Goal: Find specific page/section: Find specific page/section

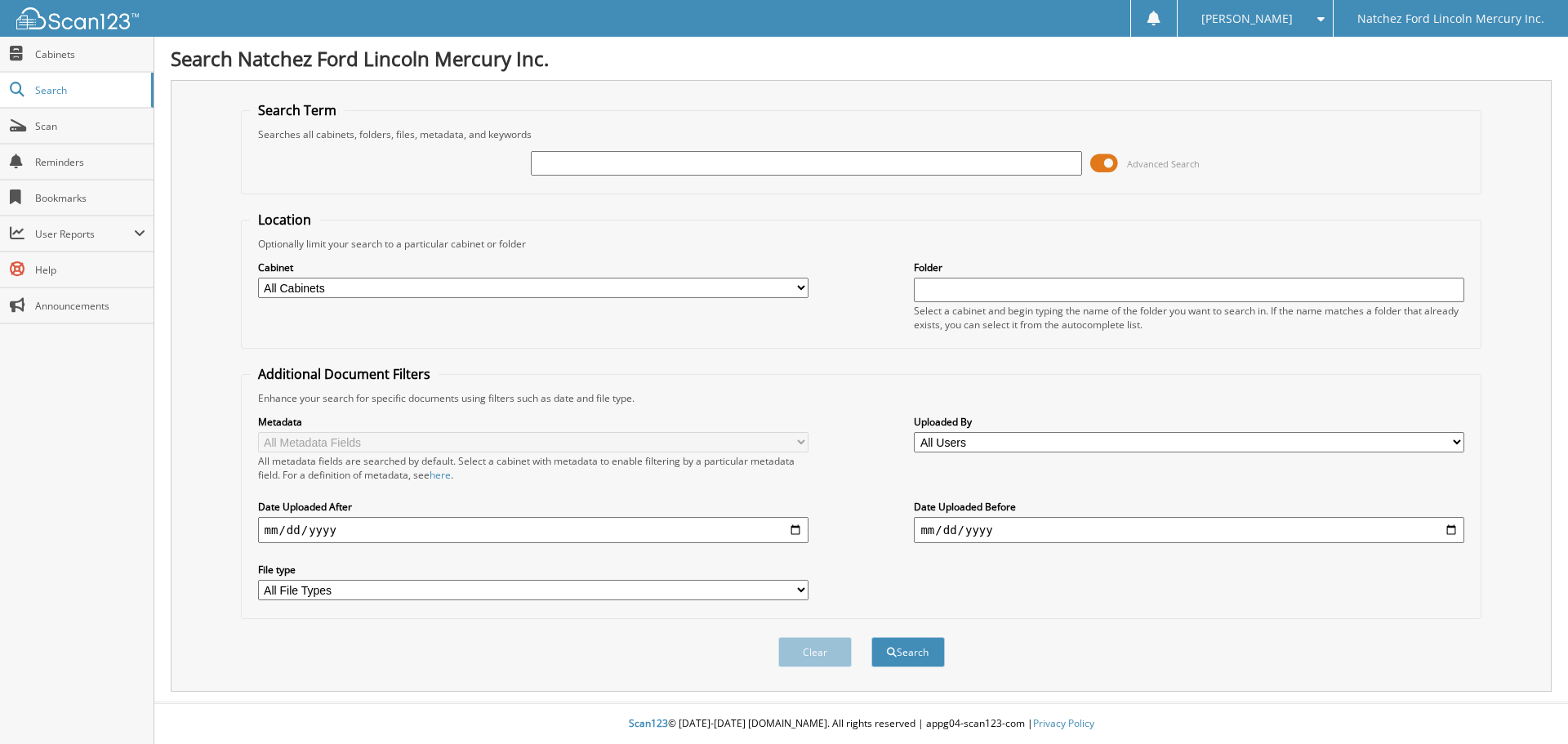
click at [521, 156] on div "Advanced Search" at bounding box center [861, 163] width 1223 height 44
click at [557, 162] on input "text" at bounding box center [806, 163] width 550 height 24
type input "nh1509"
click at [871, 637] on button "Search" at bounding box center [908, 652] width 74 height 31
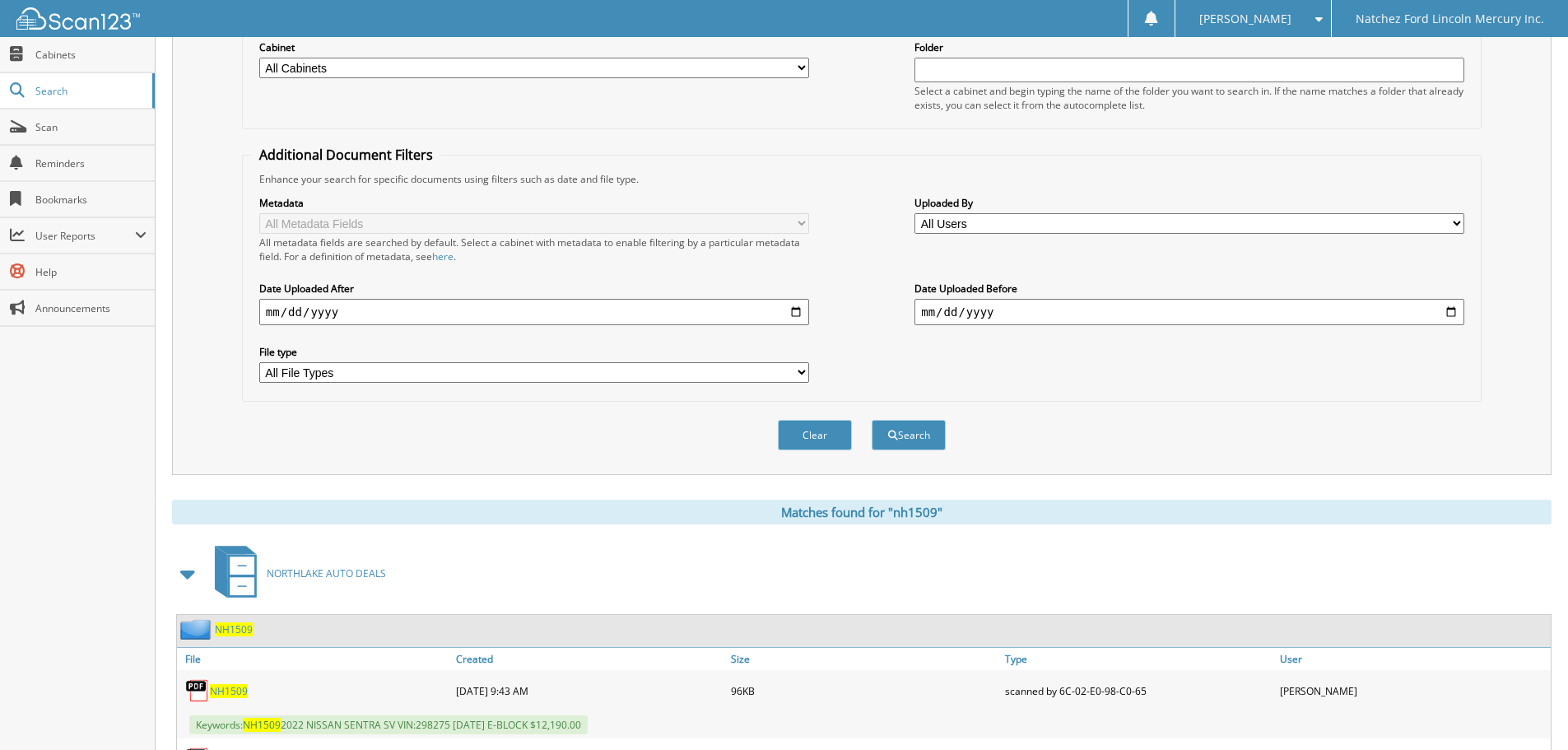
scroll to position [535, 0]
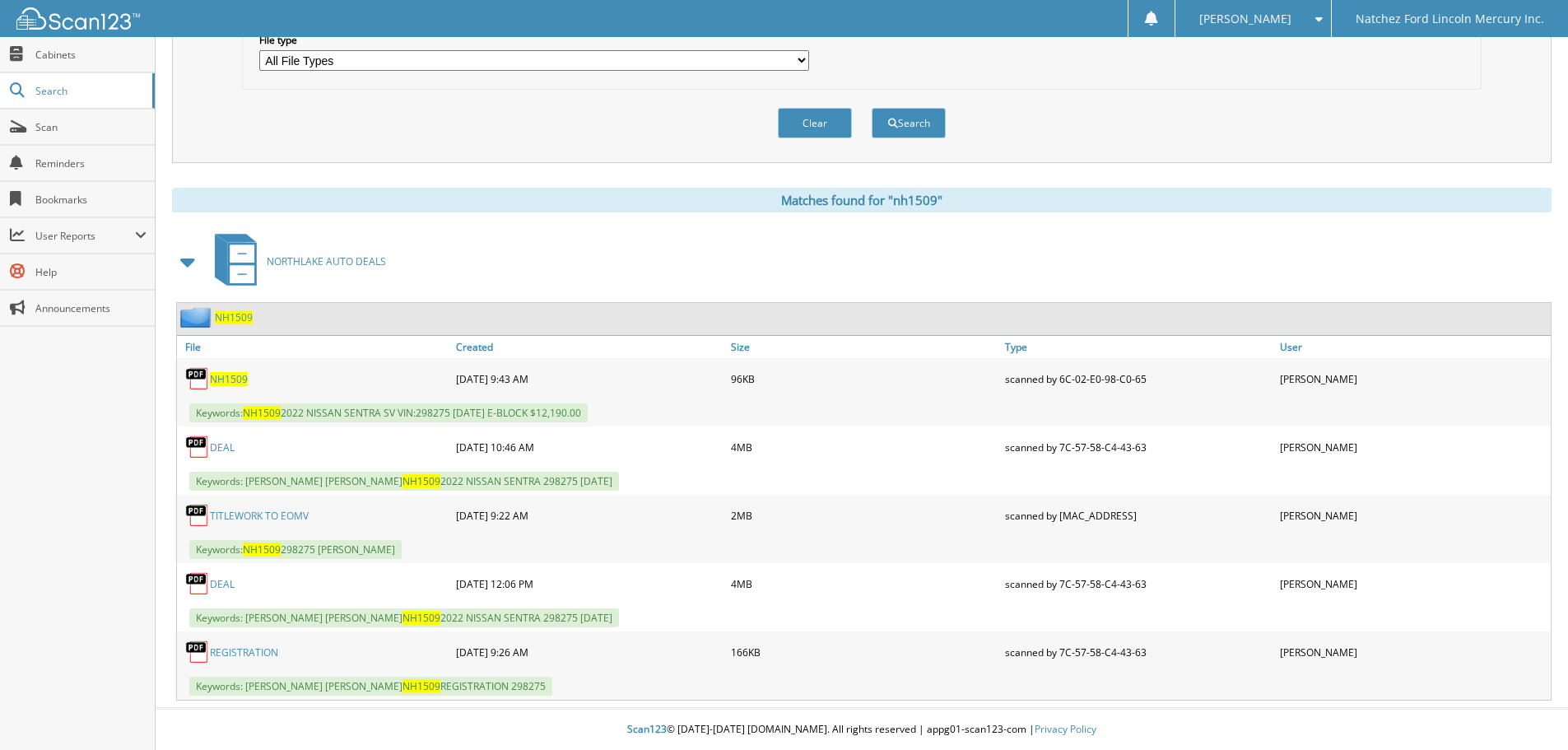
click at [239, 310] on span "NH1509" at bounding box center [234, 317] width 38 height 14
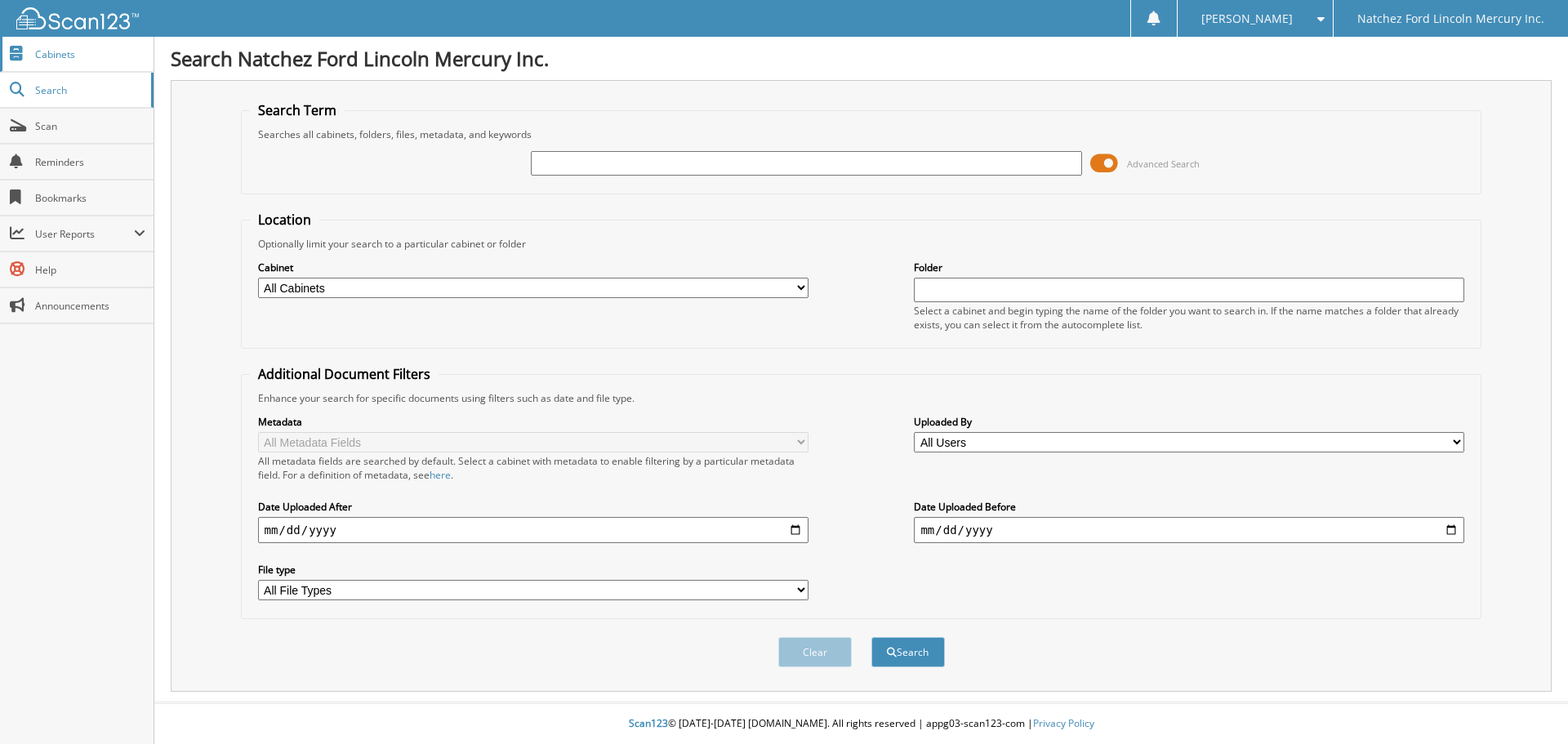
click at [74, 49] on span "Cabinets" at bounding box center [90, 54] width 111 height 13
